Goal: Navigation & Orientation: Find specific page/section

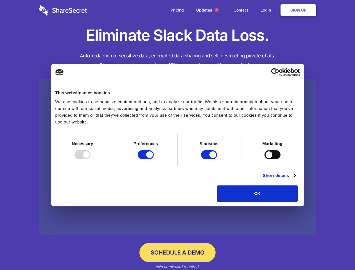
click at [91, 159] on div at bounding box center [83, 154] width 16 height 9
click at [154, 159] on input "Preferences" at bounding box center [146, 154] width 16 height 9
checkbox input "false"
click at [210, 159] on input "Statistics" at bounding box center [209, 154] width 16 height 9
checkbox input "false"
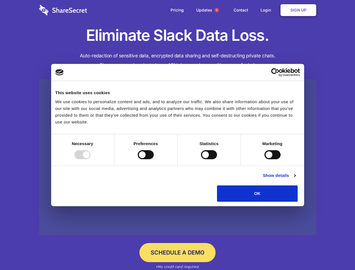
click at [265, 159] on input "Marketing" at bounding box center [273, 154] width 16 height 9
checkbox input "true"
click at [296, 179] on link "Show details" at bounding box center [279, 175] width 33 height 7
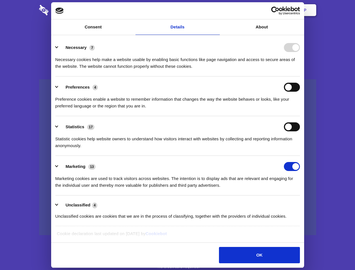
click at [300, 77] on li "Necessary 7 Necessary cookies help make a website usable by enabling basic func…" at bounding box center [177, 57] width 245 height 40
click at [217, 10] on span "1" at bounding box center [217, 10] width 5 height 5
